Goal: Task Accomplishment & Management: Manage account settings

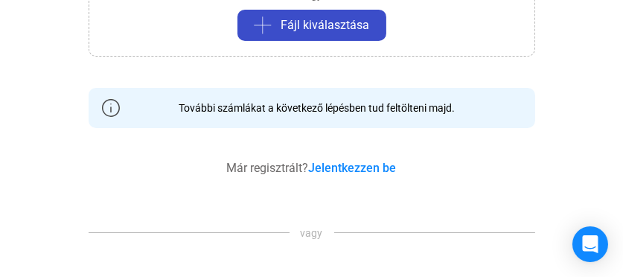
scroll to position [347, 0]
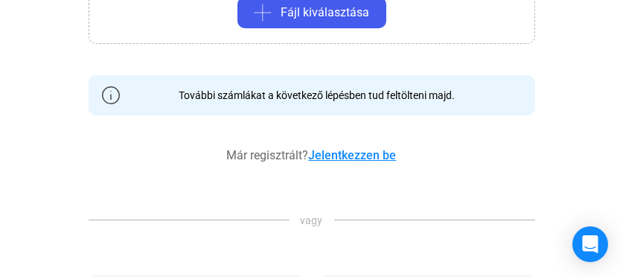
click at [342, 151] on link "Jelentkezzen be" at bounding box center [353, 155] width 88 height 14
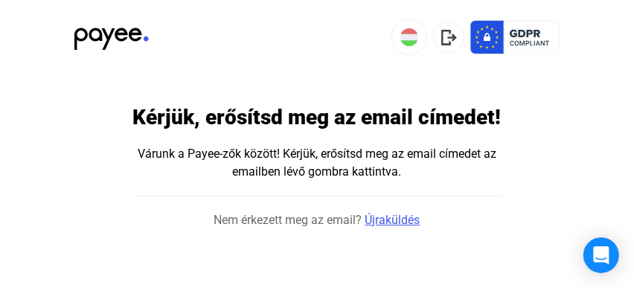
click at [379, 229] on link "Újraküldés" at bounding box center [393, 220] width 55 height 18
click at [379, 229] on link "Újraküldés" at bounding box center [385, 220] width 55 height 18
click at [422, 229] on html "Kérjük, erősítsd meg az email címedet! Várunk a Payee-zők között! Kérjük, erősí…" at bounding box center [317, 114] width 634 height 229
click at [377, 227] on link "Újraküldés" at bounding box center [393, 220] width 55 height 18
click at [596, 245] on div "Nyissa meg az Intercom Messengert" at bounding box center [601, 255] width 39 height 39
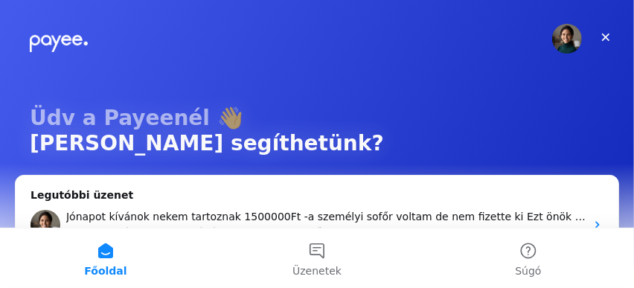
click at [560, 36] on img "Intercom üzenetküldő" at bounding box center [567, 39] width 30 height 30
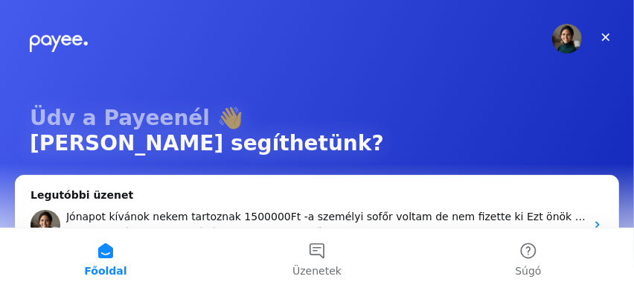
click at [560, 36] on img "Intercom üzenetküldő" at bounding box center [567, 39] width 30 height 30
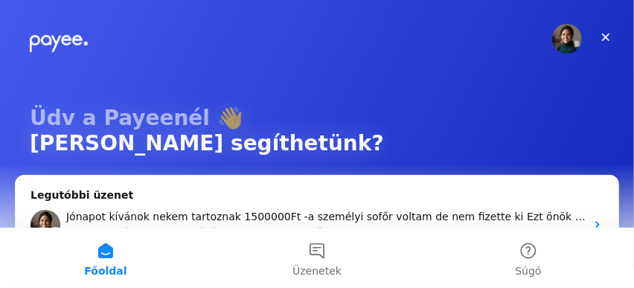
click at [560, 36] on img "Intercom üzenetküldő" at bounding box center [567, 39] width 30 height 30
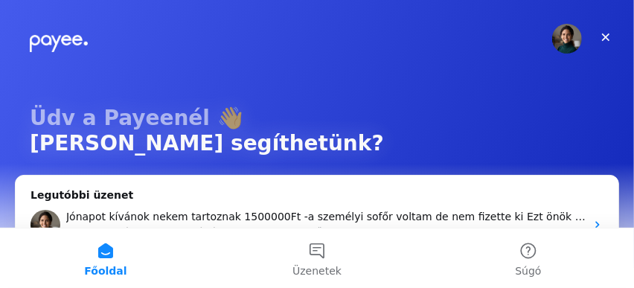
click at [560, 36] on img "Intercom üzenetküldő" at bounding box center [567, 39] width 30 height 30
click at [559, 33] on img "Intercom üzenetküldő" at bounding box center [567, 39] width 30 height 30
click at [559, 34] on img "Intercom üzenetküldő" at bounding box center [567, 39] width 30 height 30
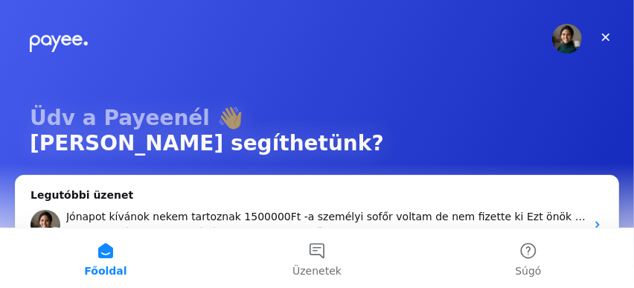
click at [559, 34] on img "Intercom üzenetküldő" at bounding box center [567, 39] width 30 height 30
click at [559, 37] on img "Intercom üzenetküldő" at bounding box center [567, 39] width 30 height 30
click at [559, 38] on img "Intercom üzenetküldő" at bounding box center [567, 39] width 30 height 30
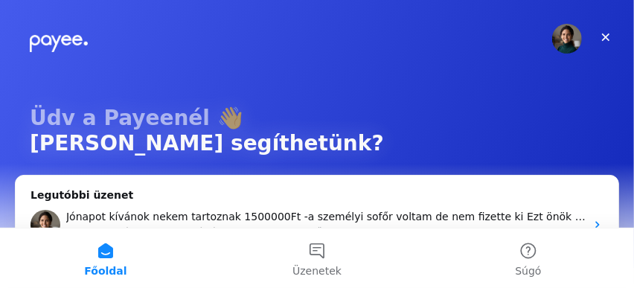
click at [559, 38] on img "Intercom üzenetküldő" at bounding box center [567, 39] width 30 height 30
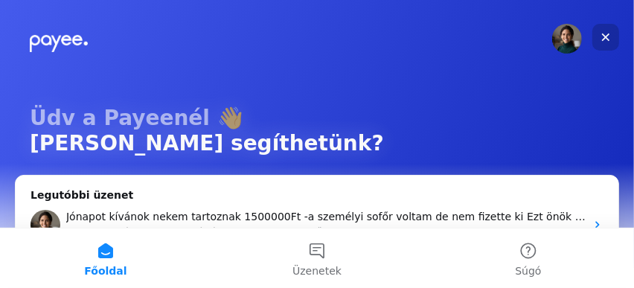
click at [606, 39] on icon "Bezárás" at bounding box center [606, 37] width 12 height 12
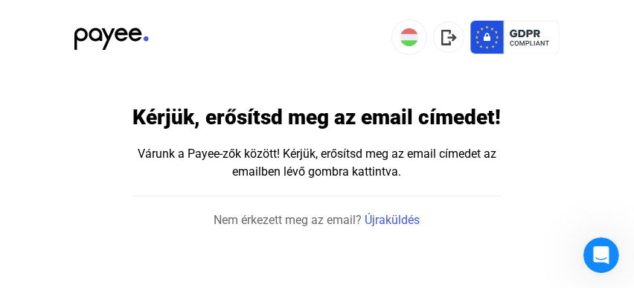
click at [348, 178] on div "Várunk a Payee-zők között! Kérjük, erősítsd meg az email címedet az emailben lé…" at bounding box center [317, 163] width 367 height 36
click at [478, 32] on img at bounding box center [515, 37] width 89 height 36
click at [479, 34] on img at bounding box center [515, 37] width 89 height 36
click at [522, 42] on img at bounding box center [515, 37] width 89 height 36
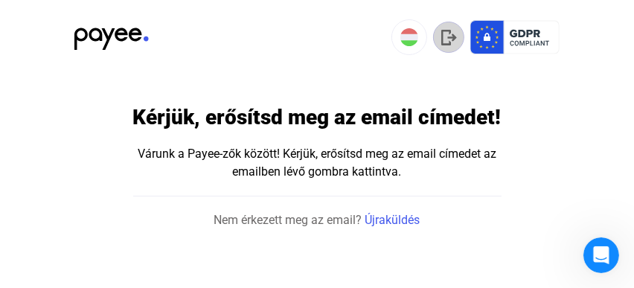
click at [456, 36] on div at bounding box center [449, 38] width 21 height 16
